Goal: Task Accomplishment & Management: Contribute content

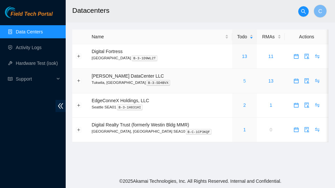
click at [243, 80] on link "5" at bounding box center [244, 80] width 3 height 5
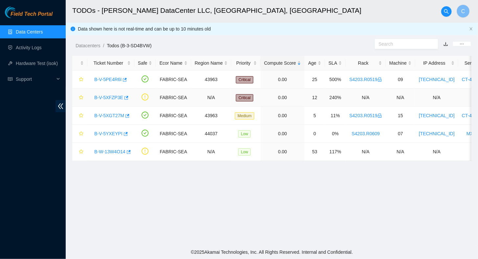
click at [105, 97] on link "B-V-5XFZP3E" at bounding box center [108, 97] width 29 height 5
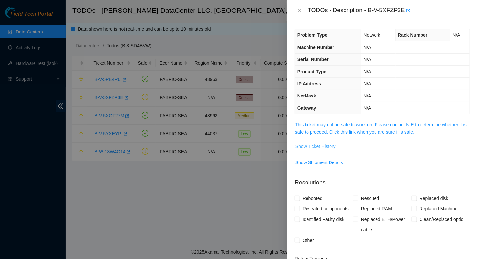
click at [322, 144] on span "Show Ticket History" at bounding box center [315, 146] width 40 height 7
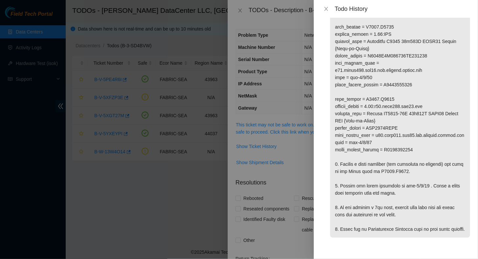
scroll to position [45, 0]
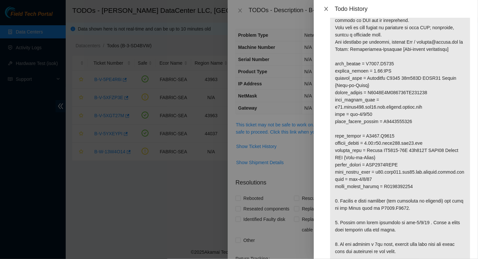
click at [326, 10] on icon "close" at bounding box center [325, 8] width 5 height 5
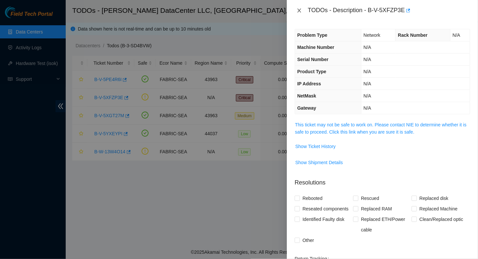
click at [297, 12] on icon "close" at bounding box center [298, 10] width 5 height 5
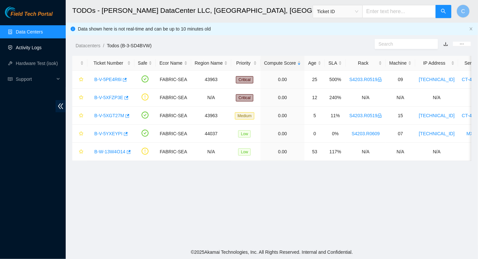
click at [22, 46] on link "Activity Logs" at bounding box center [29, 47] width 26 height 5
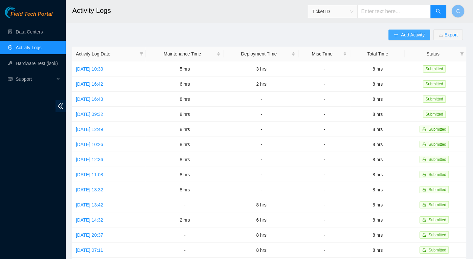
click at [334, 33] on span "Add Activity" at bounding box center [413, 34] width 24 height 7
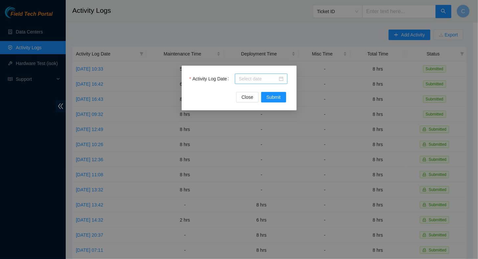
click at [255, 79] on input "Activity Log Date" at bounding box center [258, 78] width 39 height 7
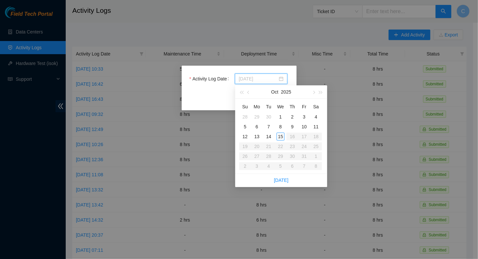
type input "[DATE]"
click at [269, 138] on div "14" at bounding box center [269, 137] width 8 height 8
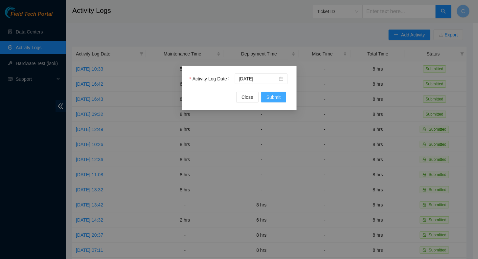
click at [275, 97] on span "Submit" at bounding box center [273, 97] width 14 height 7
